Goal: Transaction & Acquisition: Purchase product/service

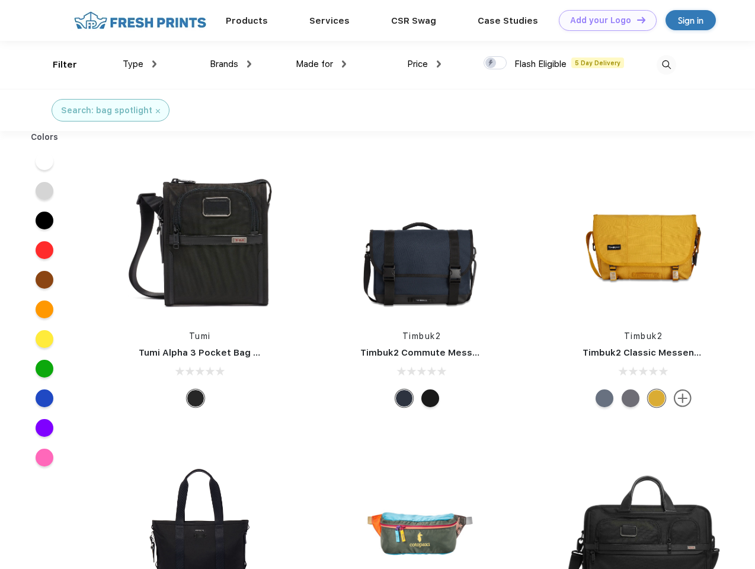
click at [603, 20] on link "Add your Logo Design Tool" at bounding box center [608, 20] width 98 height 21
click at [0, 0] on div "Design Tool" at bounding box center [0, 0] width 0 height 0
click at [636, 20] on link "Add your Logo Design Tool" at bounding box center [608, 20] width 98 height 21
click at [57, 65] on div "Filter" at bounding box center [65, 65] width 24 height 14
click at [140, 64] on span "Type" at bounding box center [133, 64] width 21 height 11
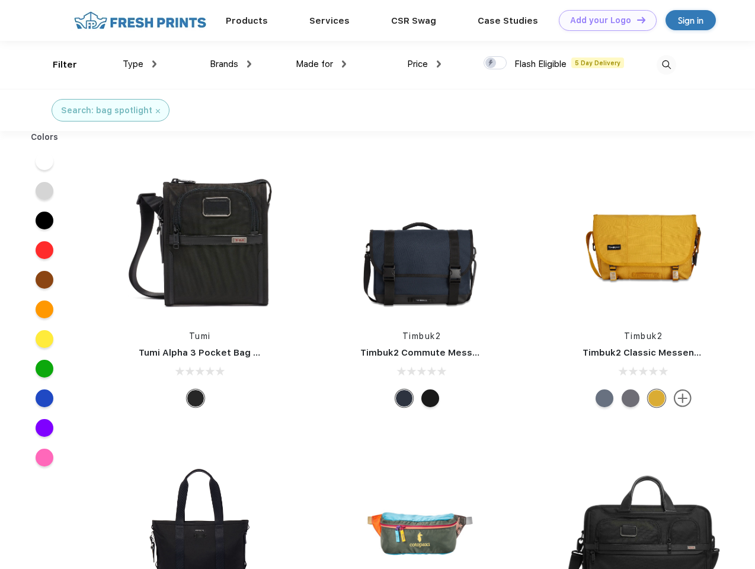
click at [230, 64] on span "Brands" at bounding box center [224, 64] width 28 height 11
click at [321, 64] on span "Made for" at bounding box center [314, 64] width 37 height 11
click at [424, 64] on span "Price" at bounding box center [417, 64] width 21 height 11
click at [495, 63] on div at bounding box center [494, 62] width 23 height 13
click at [491, 63] on input "checkbox" at bounding box center [487, 60] width 8 height 8
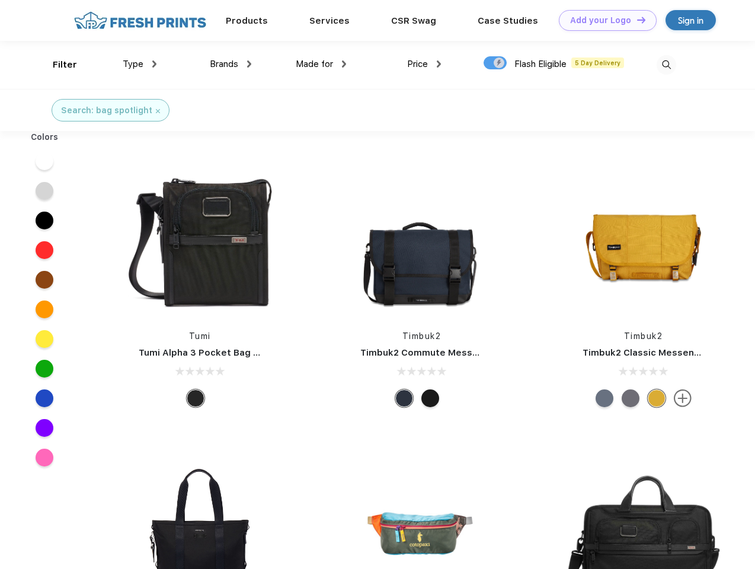
click at [666, 65] on img at bounding box center [666, 65] width 20 height 20
